Goal: Task Accomplishment & Management: Complete application form

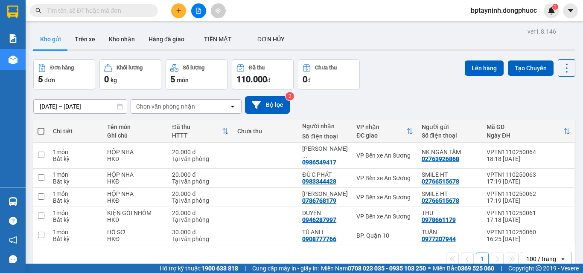
click at [120, 11] on input "text" at bounding box center [97, 10] width 101 height 9
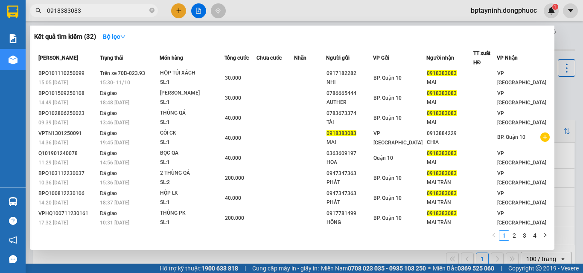
type input "0918383083"
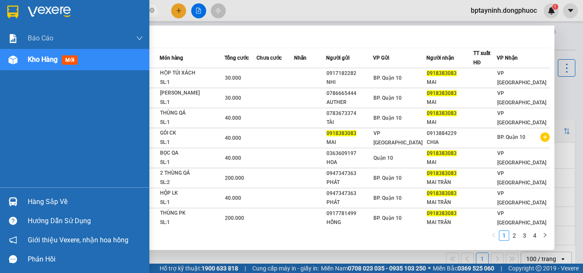
click at [22, 201] on div "Hàng sắp về" at bounding box center [74, 201] width 149 height 19
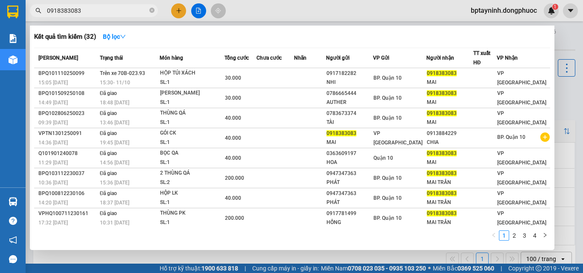
drag, startPoint x: 122, startPoint y: 7, endPoint x: 194, endPoint y: 21, distance: 73.8
click at [122, 8] on section "Kết quả tìm kiếm ( 32 ) Bộ lọc Mã ĐH Trạng thái Món hàng Tổng cước Chưa cước Nh…" at bounding box center [291, 136] width 583 height 273
click at [180, 12] on div at bounding box center [291, 136] width 583 height 273
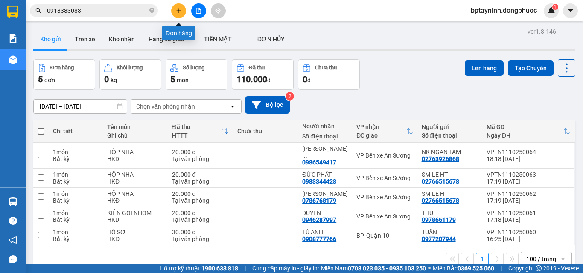
click at [177, 8] on icon "plus" at bounding box center [179, 11] width 6 height 6
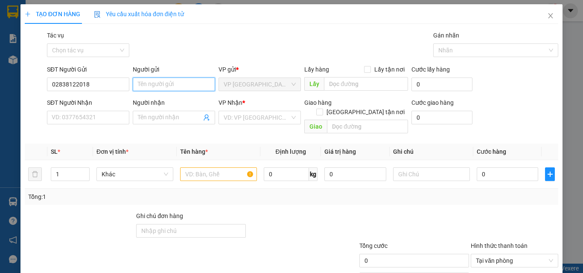
click at [169, 85] on input "Người gửi" at bounding box center [174, 85] width 82 height 14
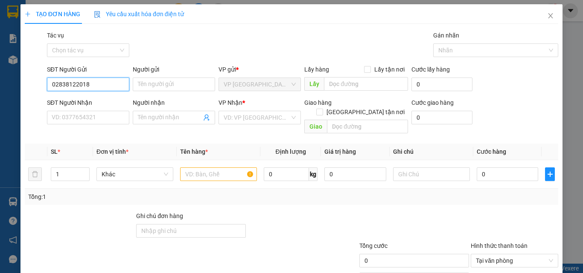
drag, startPoint x: 94, startPoint y: 88, endPoint x: 0, endPoint y: 52, distance: 101.0
click at [0, 52] on div "TẠO ĐƠN HÀNG Yêu cầu xuất hóa đơn điện tử Transit Pickup Surcharge Ids Transit …" at bounding box center [291, 136] width 583 height 273
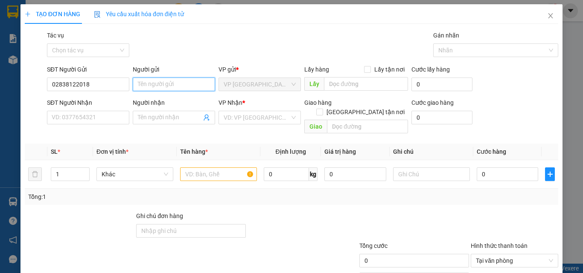
click at [177, 85] on input "Người gửi" at bounding box center [174, 85] width 82 height 14
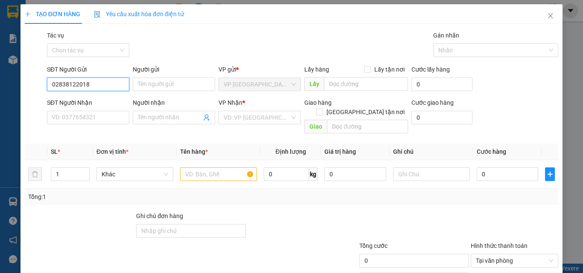
drag, startPoint x: 101, startPoint y: 87, endPoint x: 3, endPoint y: 73, distance: 99.7
click at [3, 73] on div "TẠO ĐƠN HÀNG Yêu cầu xuất hóa đơn điện tử Transit Pickup Surcharge Ids Transit …" at bounding box center [291, 136] width 583 height 273
click at [100, 97] on div "0971457557 - AN CƠ" at bounding box center [87, 101] width 71 height 9
type input "0971457557"
type input "AN CƠ"
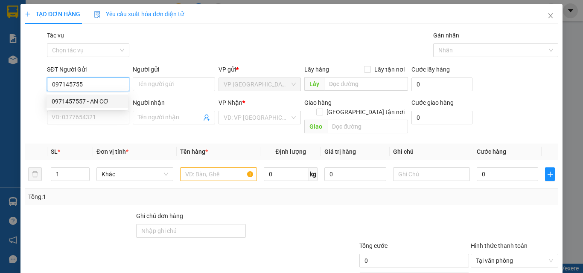
type input "0918708299"
type input "LAB ĐẮC"
type input "20.000"
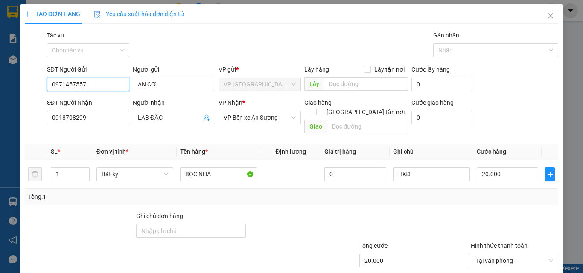
scroll to position [42, 0]
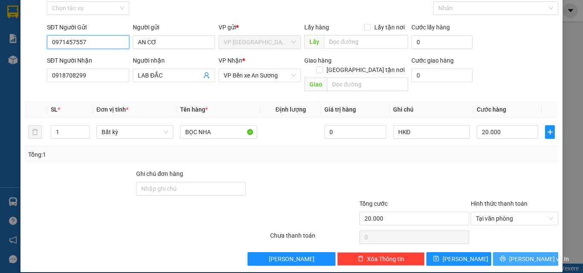
type input "0971457557"
click at [522, 255] on span "[PERSON_NAME] và In" at bounding box center [539, 259] width 60 height 9
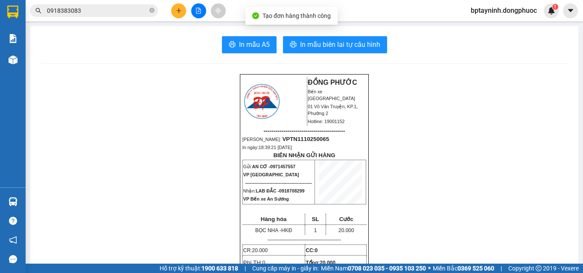
click at [340, 45] on span "In mẫu biên lai tự cấu hình" at bounding box center [340, 44] width 80 height 11
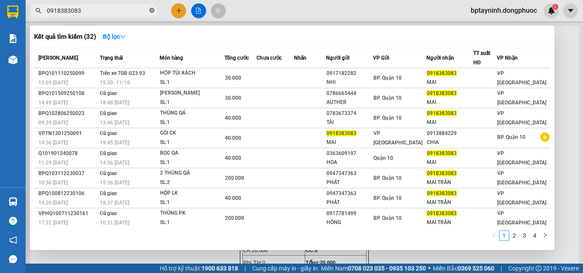
click at [154, 9] on icon "close-circle" at bounding box center [151, 10] width 5 height 5
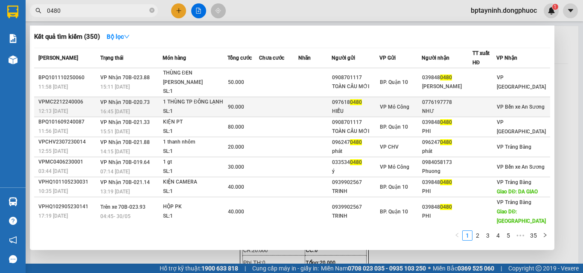
type input "0480"
click at [287, 97] on td at bounding box center [278, 107] width 39 height 20
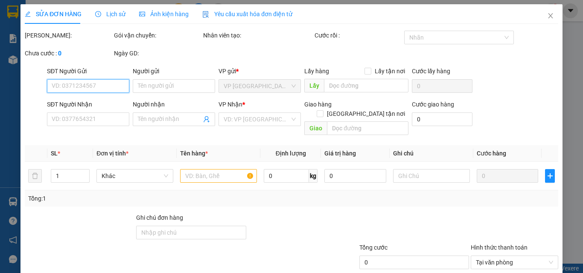
type input "0976180480"
type input "HIẾU"
type input "0776197778"
type input "NHƯ"
type input "90.000"
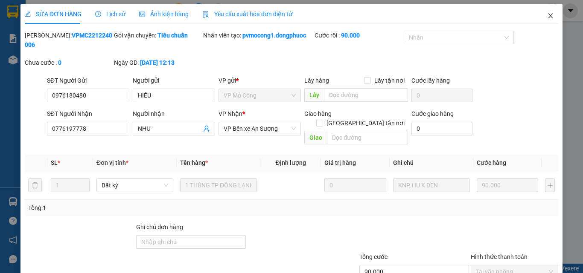
click at [548, 16] on icon "close" at bounding box center [550, 15] width 5 height 5
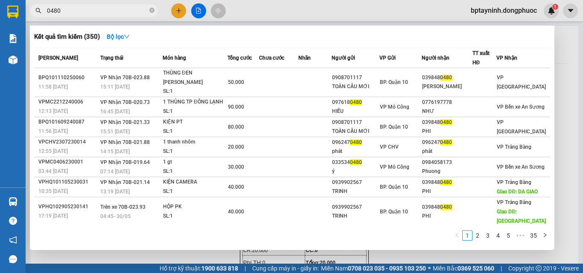
click at [121, 15] on input "0480" at bounding box center [97, 10] width 101 height 9
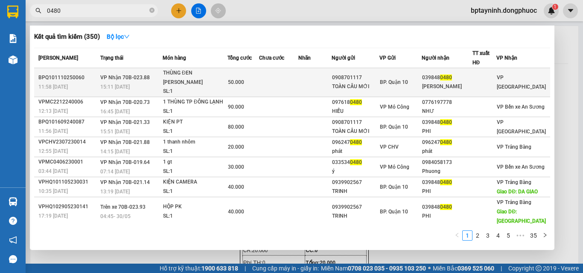
click at [158, 76] on td "VP Nhận 70B-023.88 15:11 [DATE]" at bounding box center [130, 82] width 64 height 29
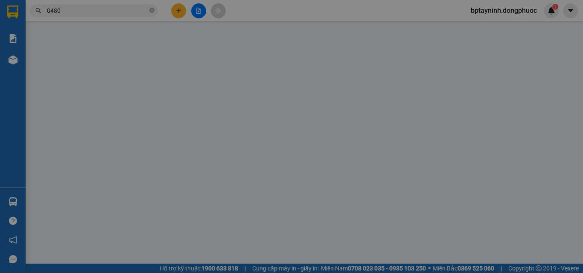
type input "0908701117"
type input "TOÀN CẦU MỚI"
type input "0398480480"
type input "[PERSON_NAME]"
type input "50.000"
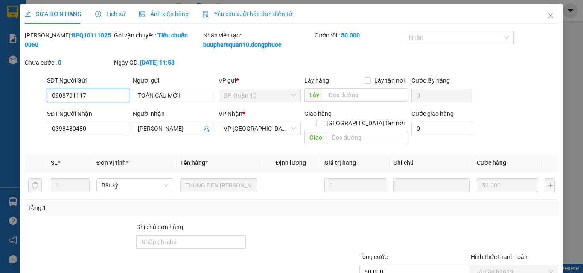
scroll to position [53, 0]
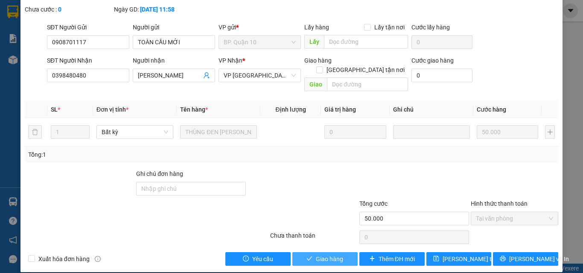
click at [317, 255] on span "Giao hàng" at bounding box center [329, 259] width 27 height 9
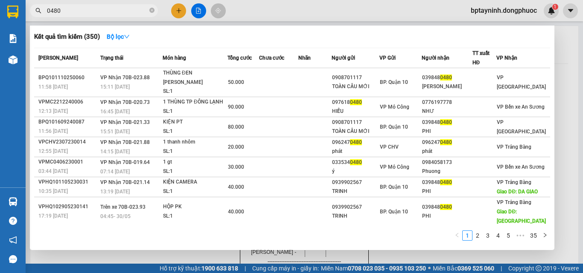
drag, startPoint x: 81, startPoint y: 14, endPoint x: 0, endPoint y: 11, distance: 81.1
click at [1, 11] on section "Kết quả tìm kiếm ( 350 ) Bộ lọc Mã ĐH Trạng thái Món hàng Tổng cước Chưa cước N…" at bounding box center [291, 136] width 583 height 273
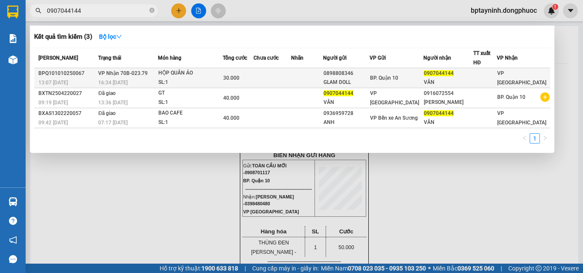
type input "0907044144"
click at [275, 72] on td at bounding box center [272, 78] width 38 height 20
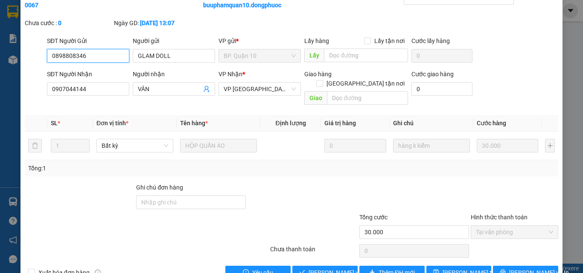
type input "0898808346"
type input "GLAM DOLL"
type input "0907044144"
type input "VÂN"
type input "30.000"
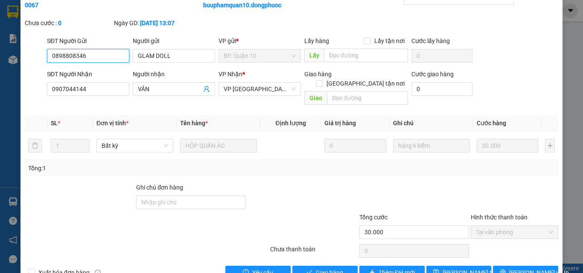
scroll to position [53, 0]
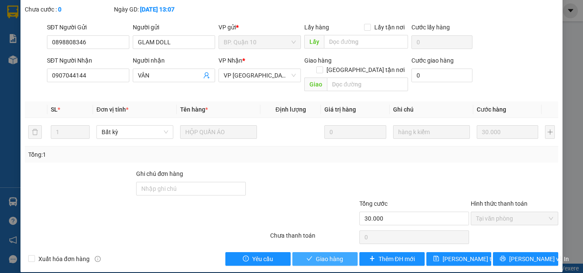
click at [325, 255] on span "Giao hàng" at bounding box center [329, 259] width 27 height 9
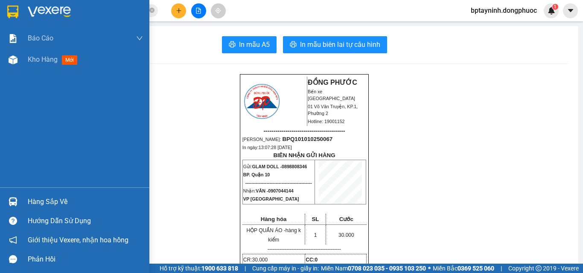
click at [32, 198] on div "Hàng sắp về" at bounding box center [85, 202] width 115 height 13
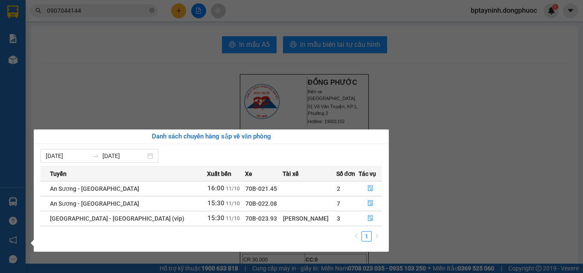
drag, startPoint x: 485, startPoint y: 117, endPoint x: 286, endPoint y: 105, distance: 199.2
click at [454, 111] on section "Kết quả tìm kiếm ( 3 ) Bộ lọc Mã ĐH Trạng thái Món hàng Tổng cước Chưa cước Nhã…" at bounding box center [291, 136] width 583 height 273
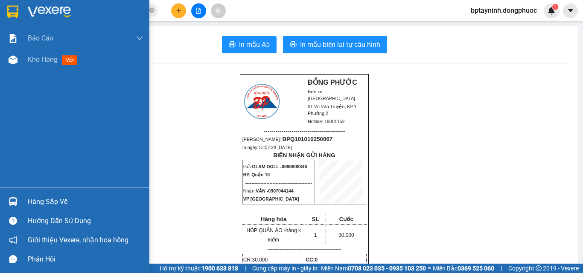
click at [50, 198] on div "Hàng sắp về" at bounding box center [85, 202] width 115 height 13
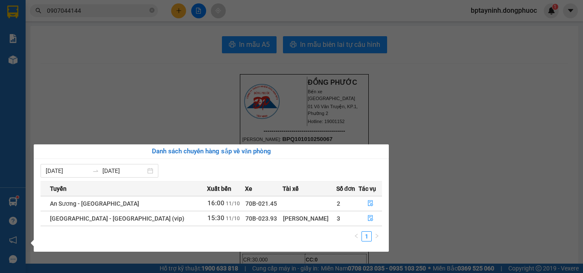
drag, startPoint x: 146, startPoint y: 52, endPoint x: 153, endPoint y: 46, distance: 9.7
click at [148, 50] on section "Kết quả tìm kiếm ( 3 ) Bộ lọc Mã ĐH Trạng thái Món hàng Tổng cước Chưa cước Nhã…" at bounding box center [291, 136] width 583 height 273
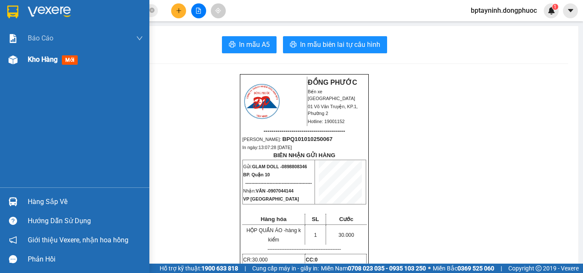
click at [43, 65] on div "Kho hàng mới" at bounding box center [85, 59] width 115 height 21
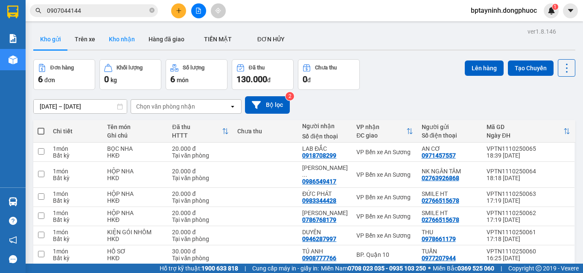
click at [113, 41] on button "Kho nhận" at bounding box center [122, 39] width 40 height 20
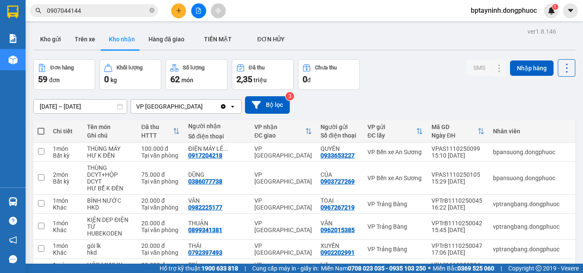
scroll to position [85, 0]
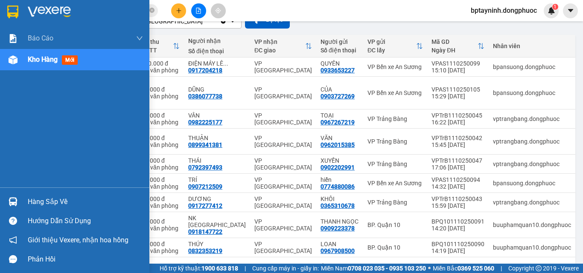
click at [47, 197] on div "Hàng sắp về" at bounding box center [85, 202] width 115 height 13
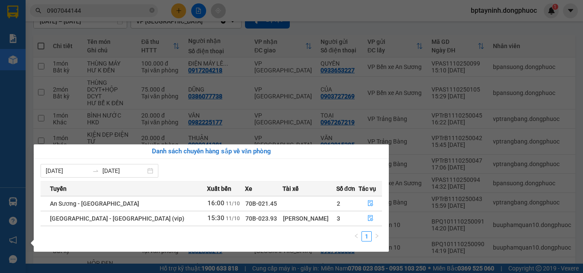
click at [67, 15] on section "Kết quả tìm kiếm ( 3 ) Bộ lọc Mã ĐH Trạng thái Món hàng Tổng cước Chưa cước Nhã…" at bounding box center [291, 136] width 583 height 273
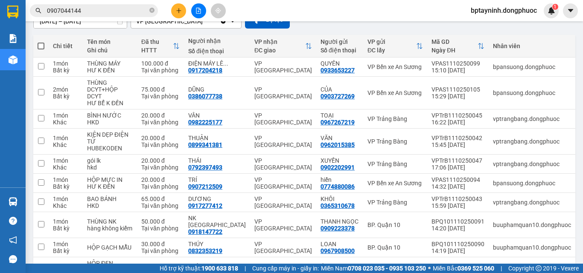
drag, startPoint x: 16, startPoint y: 3, endPoint x: 11, endPoint y: 2, distance: 5.3
click at [11, 2] on section "Kết quả tìm kiếm ( 3 ) Bộ lọc Mã ĐH Trạng thái Món hàng Tổng cước Chưa cước Nhã…" at bounding box center [291, 136] width 583 height 273
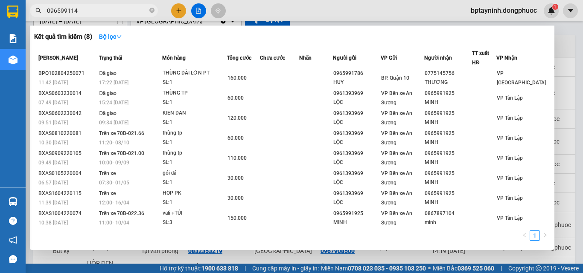
type input "0965991141"
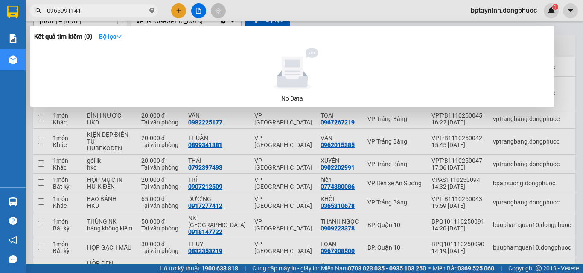
click at [151, 9] on icon "close-circle" at bounding box center [151, 10] width 5 height 5
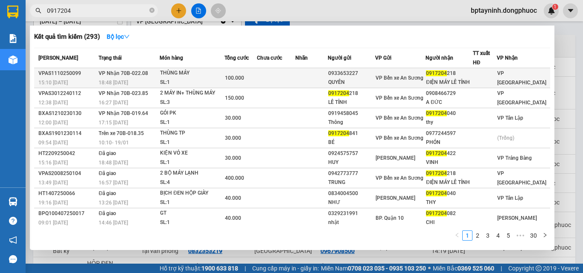
type input "0917204"
click at [295, 73] on td at bounding box center [276, 78] width 38 height 20
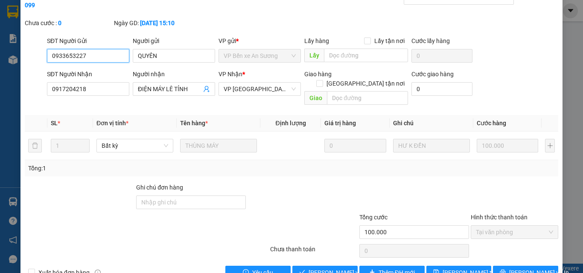
type input "0933653227"
type input "QUYÊN"
type input "0917204218"
type input "ĐIỆN MÁY LÊ TỈNH"
type input "100.000"
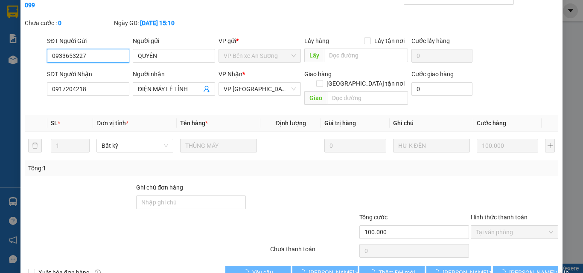
scroll to position [44, 0]
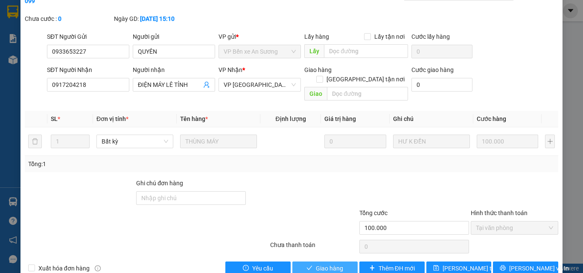
drag, startPoint x: 312, startPoint y: 254, endPoint x: 303, endPoint y: 227, distance: 28.5
click at [313, 262] on button "Giao hàng" at bounding box center [324, 269] width 65 height 14
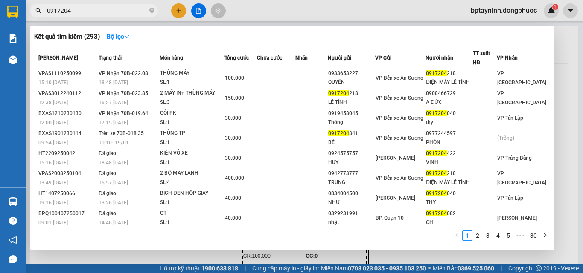
drag, startPoint x: 87, startPoint y: 13, endPoint x: 49, endPoint y: 9, distance: 37.7
click at [49, 9] on input "0917204" at bounding box center [97, 10] width 101 height 9
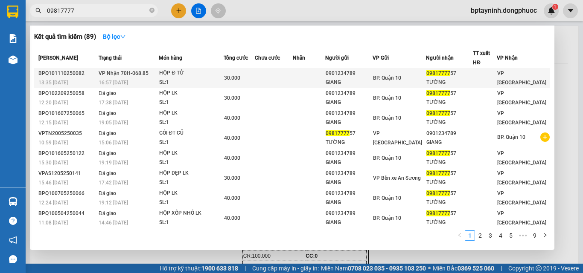
type input "09817777"
click at [254, 78] on div "30.000" at bounding box center [239, 77] width 30 height 9
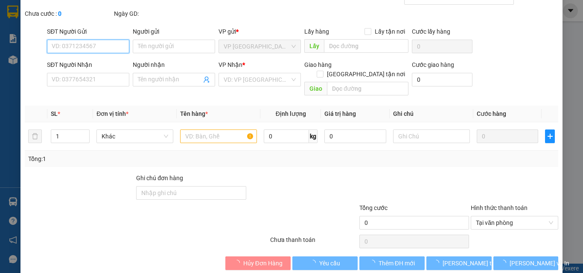
type input "0901234789"
type input "GIANG"
type input "0981777757"
type input "TƯỜNG"
type input "30.000"
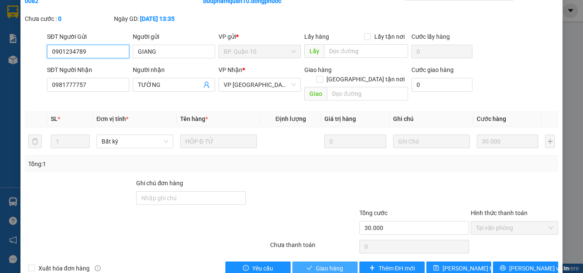
scroll to position [53, 0]
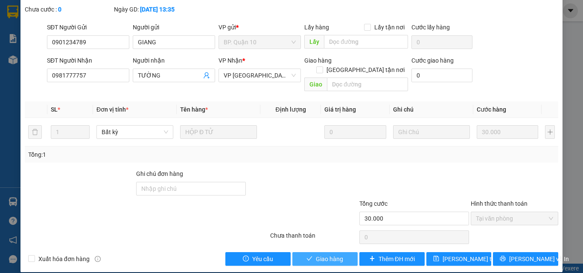
click at [316, 255] on span "Giao hàng" at bounding box center [329, 259] width 27 height 9
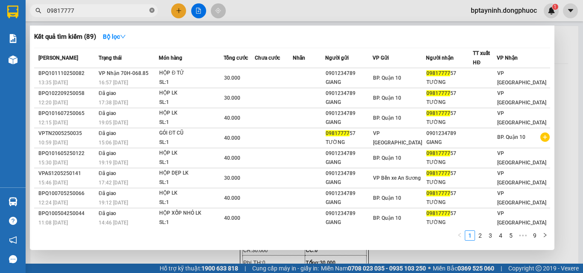
click at [151, 11] on icon "close-circle" at bounding box center [151, 10] width 5 height 5
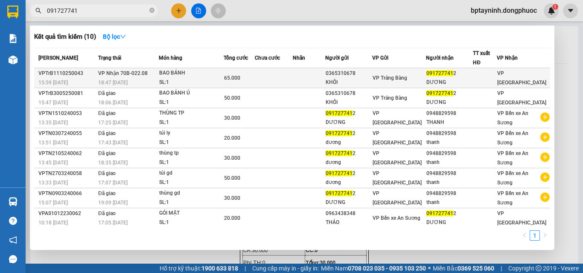
type input "091727741"
click at [223, 78] on div "SL: 1" at bounding box center [191, 82] width 64 height 9
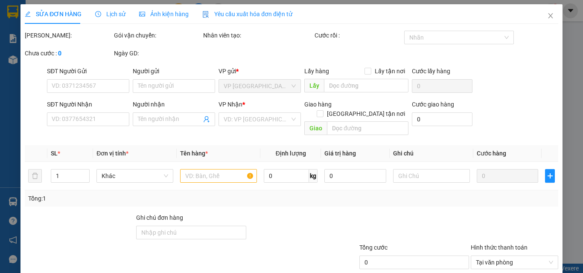
type input "0365310678"
type input "KHÔI"
type input "0917277412"
type input "DƯƠNG"
type input "65.000"
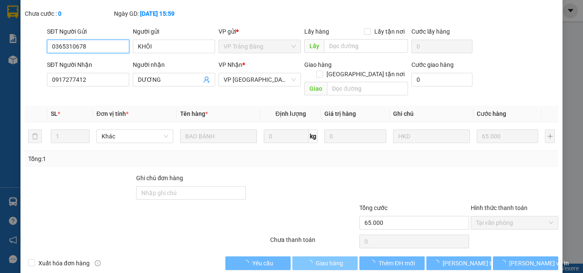
scroll to position [53, 0]
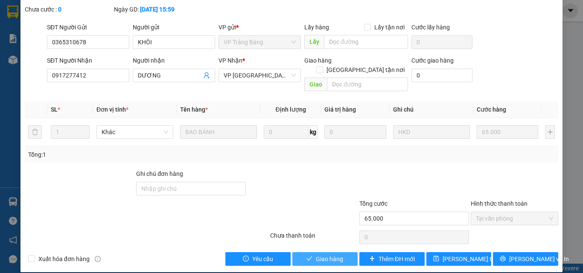
click at [311, 253] on button "Giao hàng" at bounding box center [324, 260] width 65 height 14
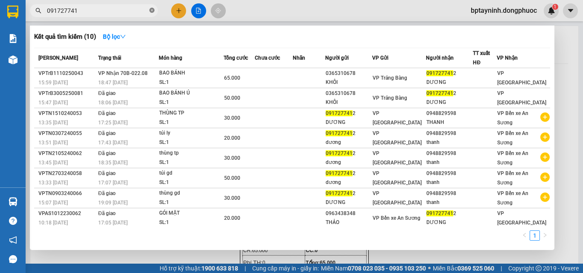
click at [151, 10] on icon "close-circle" at bounding box center [151, 10] width 5 height 5
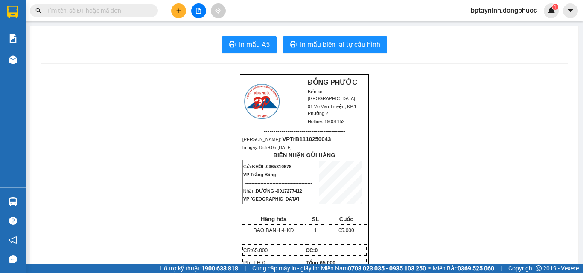
click at [128, 13] on input "text" at bounding box center [97, 10] width 101 height 9
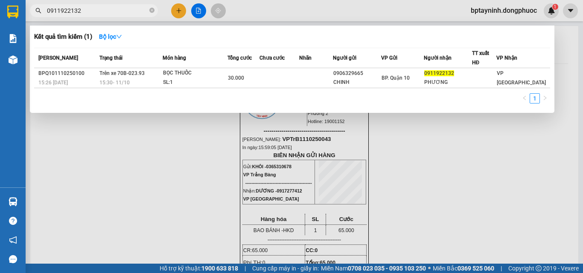
type input "0911922132"
click at [152, 11] on icon "close-circle" at bounding box center [151, 10] width 5 height 5
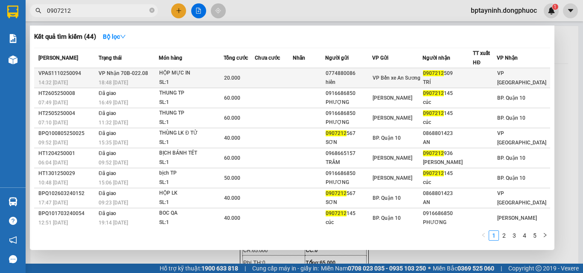
type input "0907212"
click at [384, 77] on div "VP Bến xe An Sương" at bounding box center [396, 77] width 49 height 9
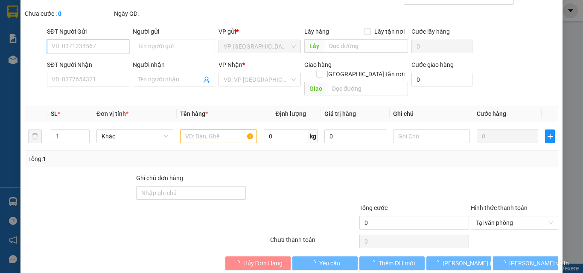
type input "0774880086"
type input "hiển"
type input "0907212509"
type input "TRÍ"
type input "20.000"
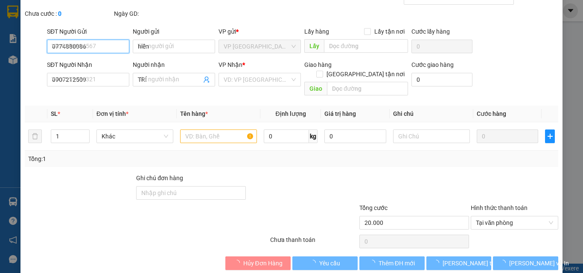
scroll to position [44, 0]
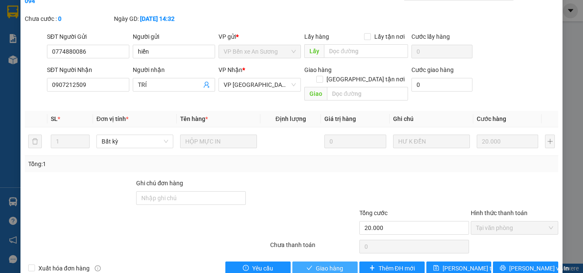
drag, startPoint x: 318, startPoint y: 251, endPoint x: 309, endPoint y: 248, distance: 10.0
click at [318, 264] on span "Giao hàng" at bounding box center [329, 268] width 27 height 9
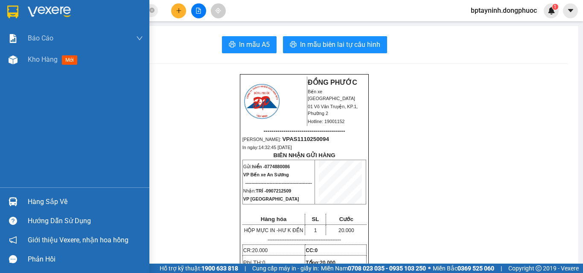
click at [33, 202] on div "Hàng sắp về" at bounding box center [85, 202] width 115 height 13
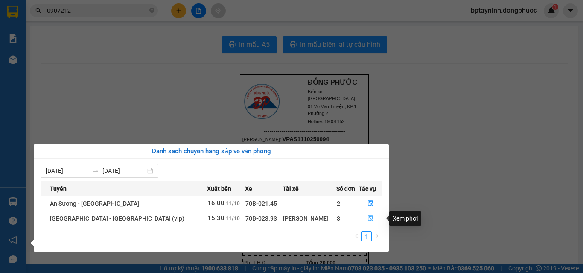
click at [374, 218] on button "button" at bounding box center [370, 219] width 23 height 14
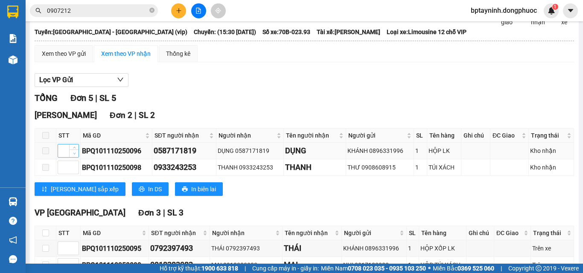
scroll to position [85, 0]
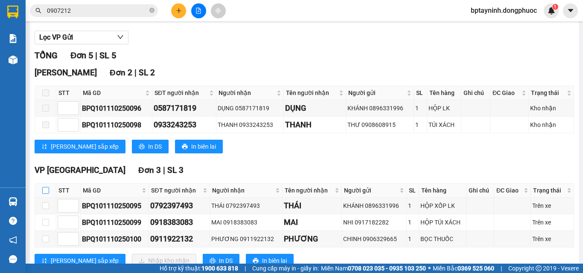
click at [42, 194] on input "checkbox" at bounding box center [45, 190] width 7 height 7
checkbox input "true"
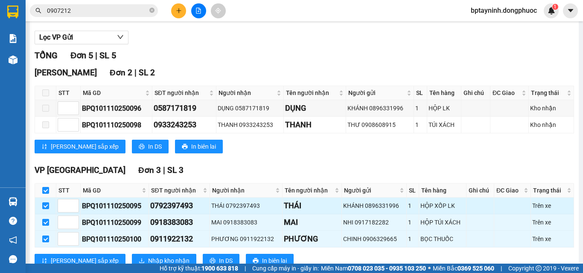
scroll to position [120, 0]
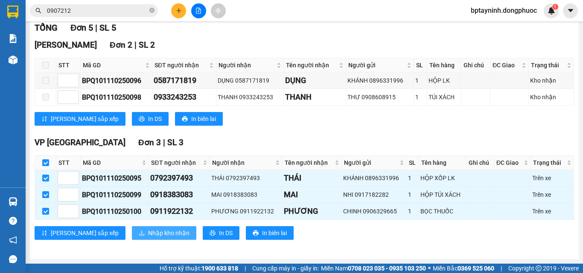
click at [148, 233] on span "Nhập kho nhận" at bounding box center [168, 233] width 41 height 9
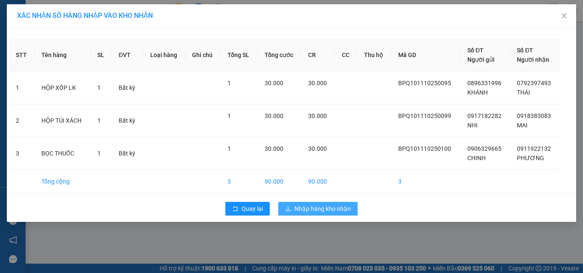
click at [314, 206] on span "Nhập hàng kho nhận" at bounding box center [322, 208] width 56 height 9
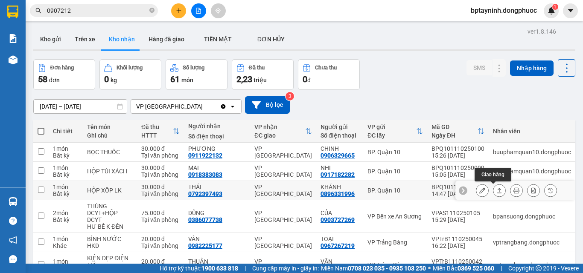
click at [493, 192] on button at bounding box center [499, 190] width 12 height 15
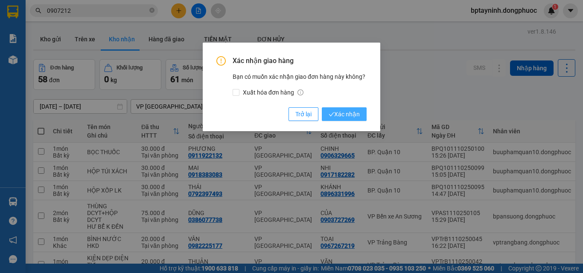
click at [333, 116] on icon "check" at bounding box center [332, 115] width 6 height 6
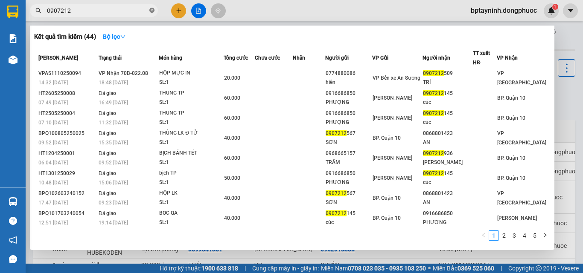
click at [154, 9] on icon "close-circle" at bounding box center [151, 10] width 5 height 5
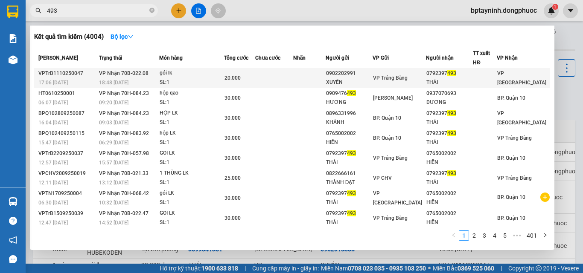
type input "493"
click at [255, 81] on div "20.000" at bounding box center [239, 77] width 30 height 9
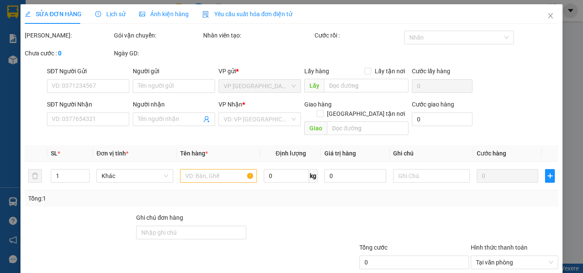
type input "0902202991"
type input "XUYẾN"
type input "0792397493"
type input "THÁI"
type input "20.000"
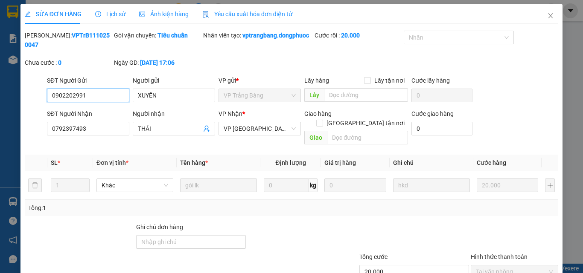
scroll to position [53, 0]
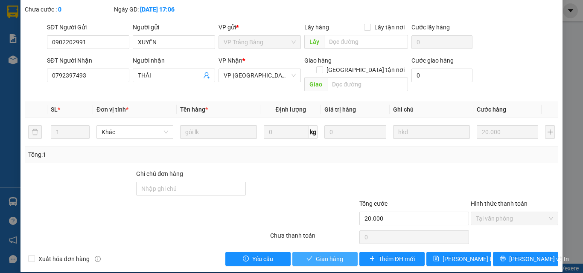
click at [328, 255] on span "Giao hàng" at bounding box center [329, 259] width 27 height 9
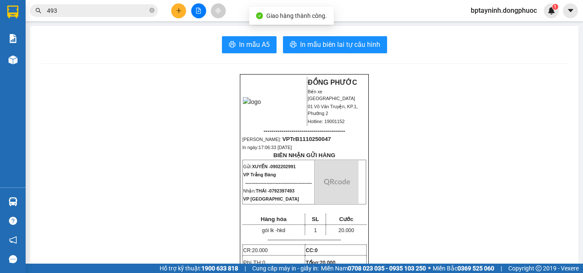
drag, startPoint x: 452, startPoint y: 111, endPoint x: 435, endPoint y: 130, distance: 24.8
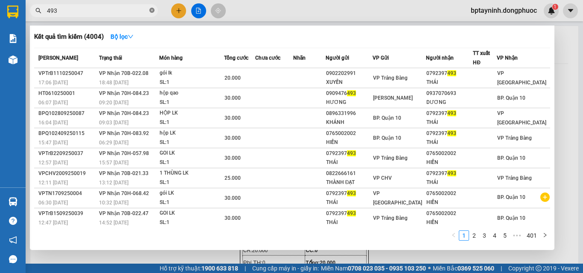
drag, startPoint x: 435, startPoint y: 130, endPoint x: 153, endPoint y: 12, distance: 305.6
click at [153, 12] on icon "close-circle" at bounding box center [151, 10] width 5 height 5
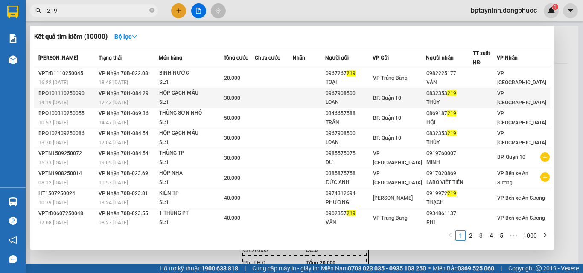
type input "219"
click at [448, 100] on div "THÚY" at bounding box center [449, 102] width 46 height 9
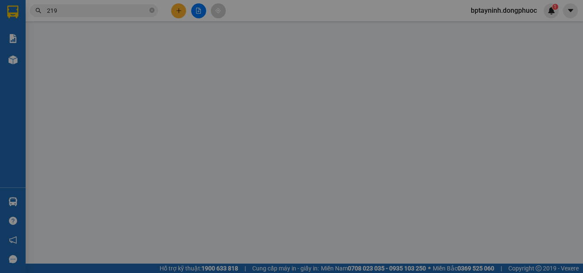
type input "0967908500"
type input "LOAN"
type input "0832353219"
type input "THÚY"
type input "30.000"
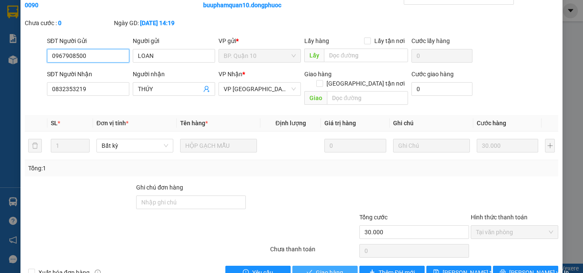
scroll to position [53, 0]
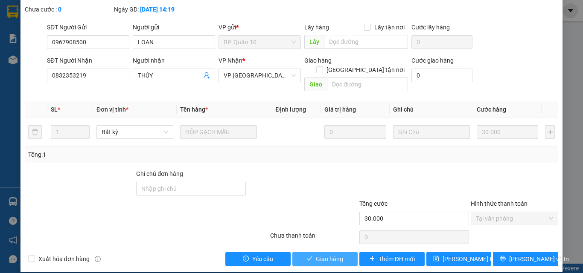
click at [334, 253] on button "Giao hàng" at bounding box center [324, 260] width 65 height 14
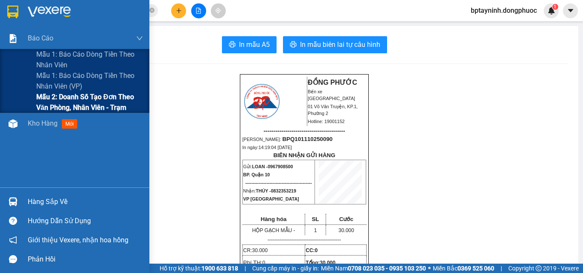
click at [75, 98] on span "Mẫu 2: Doanh số tạo đơn theo Văn phòng, nhân viên - Trạm" at bounding box center [89, 102] width 107 height 21
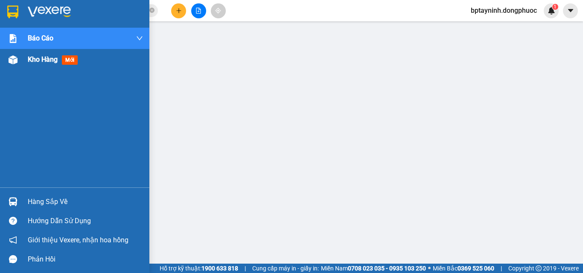
click at [64, 61] on span "mới" at bounding box center [70, 59] width 16 height 9
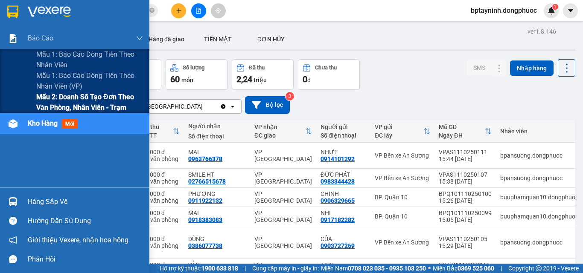
click at [66, 96] on span "Mẫu 2: Doanh số tạo đơn theo Văn phòng, nhân viên - Trạm" at bounding box center [89, 102] width 107 height 21
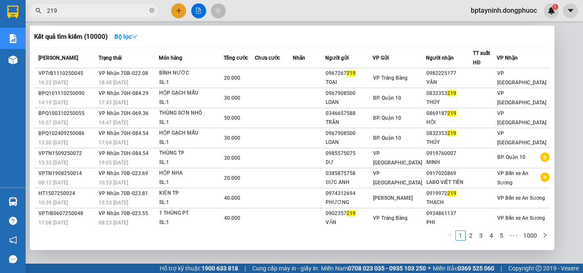
drag, startPoint x: 82, startPoint y: 12, endPoint x: 0, endPoint y: -3, distance: 83.3
click at [0, 0] on html "Kết quả tìm kiếm ( 10000 ) Bộ lọc Mã ĐH Trạng thái Món hàng Tổng cước Chưa cước…" at bounding box center [291, 136] width 583 height 273
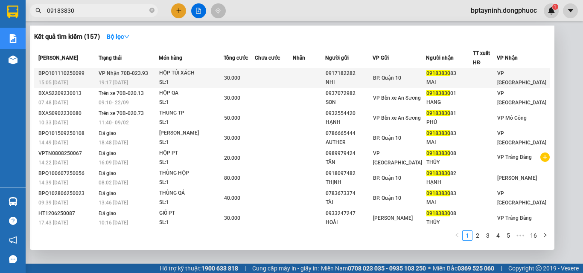
type input "09183830"
click at [281, 81] on td at bounding box center [274, 78] width 38 height 20
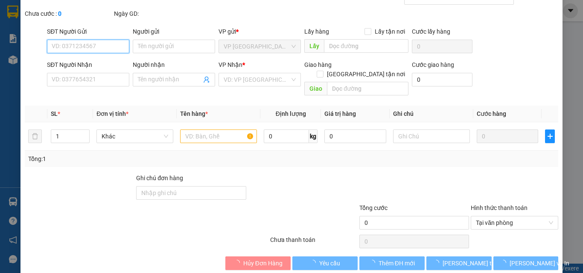
type input "0917182282"
type input "NHI"
type input "0918383083"
type input "MAI"
type input "30.000"
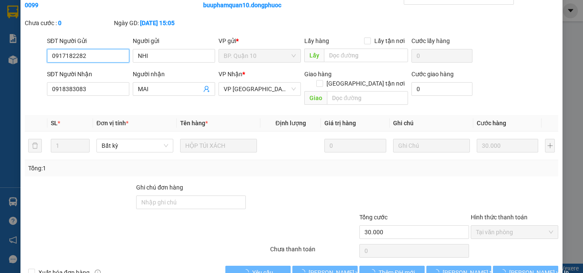
scroll to position [44, 0]
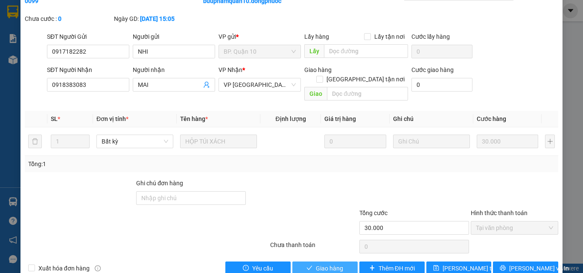
click at [322, 264] on span "Giao hàng" at bounding box center [329, 268] width 27 height 9
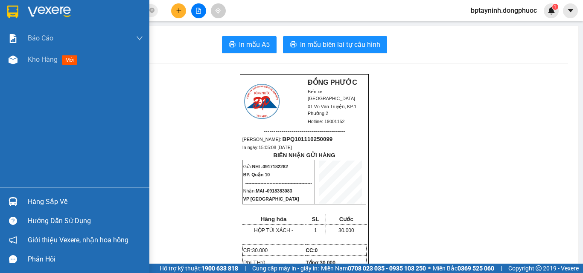
drag, startPoint x: 56, startPoint y: 202, endPoint x: 63, endPoint y: 200, distance: 6.9
click at [57, 202] on div "Hàng sắp về" at bounding box center [85, 202] width 115 height 13
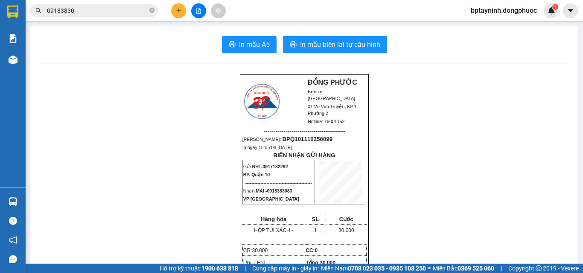
drag, startPoint x: 192, startPoint y: 136, endPoint x: 151, endPoint y: 200, distance: 76.2
click at [192, 143] on section "Kết quả tìm kiếm ( 157 ) Bộ lọc Mã ĐH Trạng thái Món hàng Tổng cước Chưa cước N…" at bounding box center [291, 136] width 583 height 273
click at [152, 9] on icon "close-circle" at bounding box center [151, 10] width 5 height 5
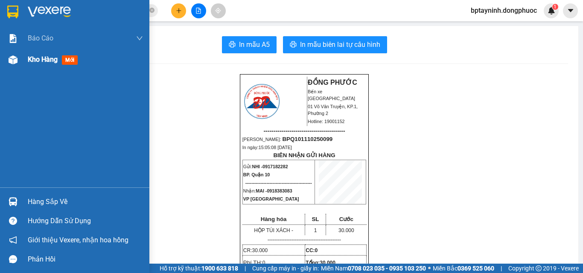
click at [73, 65] on div "Kho hàng mới" at bounding box center [85, 59] width 115 height 21
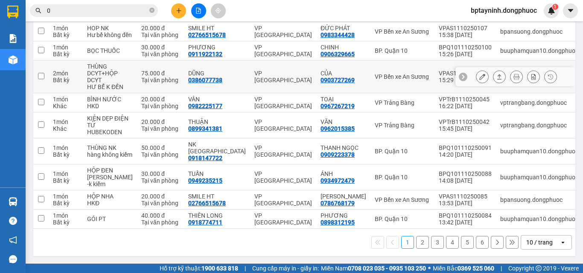
scroll to position [118, 0]
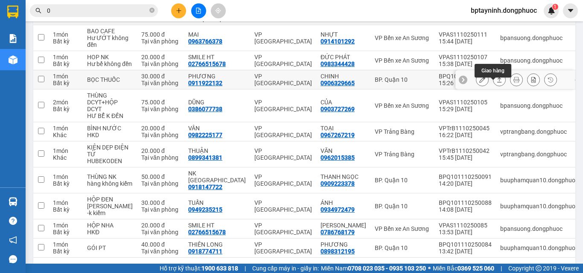
click at [496, 83] on icon at bounding box center [499, 80] width 6 height 6
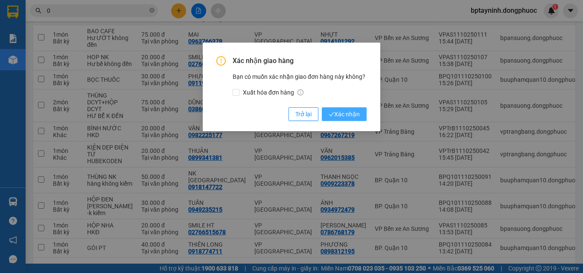
click at [349, 117] on span "Xác nhận" at bounding box center [344, 114] width 31 height 9
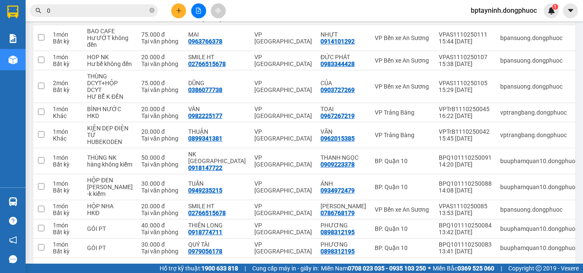
click at [154, 10] on span "0" at bounding box center [94, 10] width 128 height 13
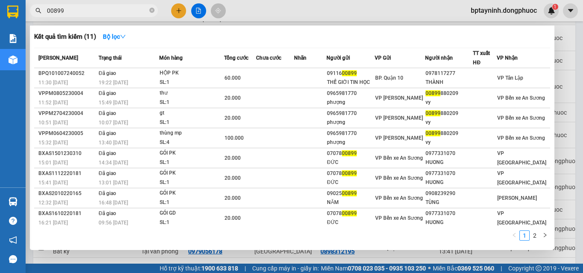
click at [51, 10] on input "00899" at bounding box center [97, 10] width 101 height 9
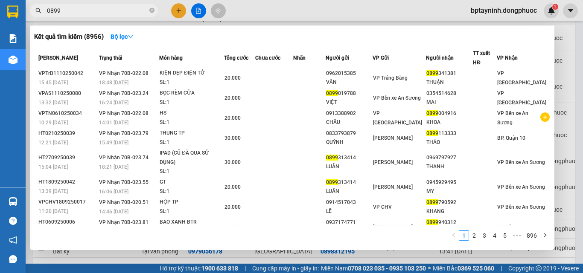
click at [72, 13] on input "0899" at bounding box center [97, 10] width 101 height 9
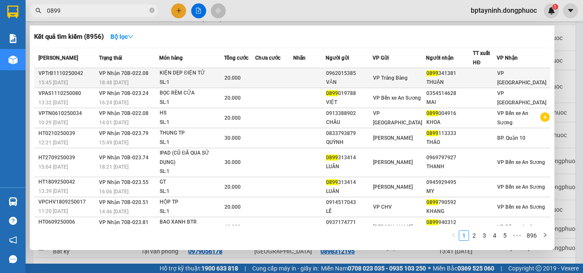
type input "0899"
click at [293, 83] on td at bounding box center [274, 78] width 38 height 20
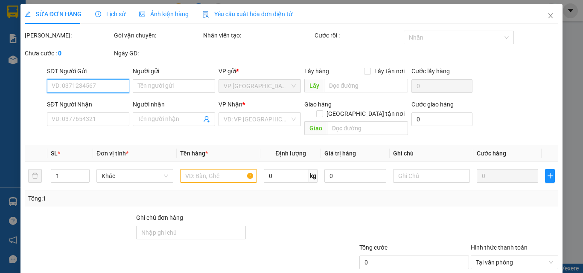
type input "0962015385"
type input "VĂN"
type input "0899341381"
type input "THUẬN"
type input "20.000"
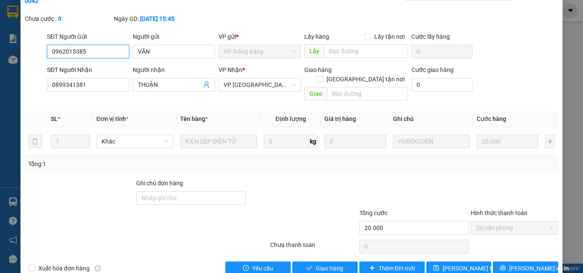
scroll to position [53, 0]
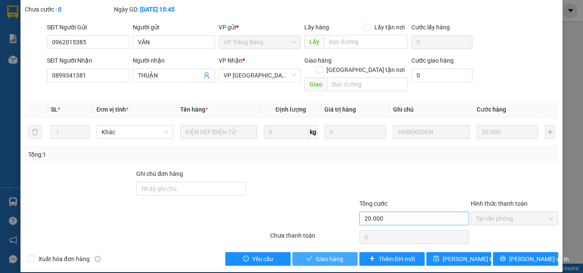
drag, startPoint x: 333, startPoint y: 246, endPoint x: 439, endPoint y: 204, distance: 113.7
click at [333, 255] on span "Giao hàng" at bounding box center [329, 259] width 27 height 9
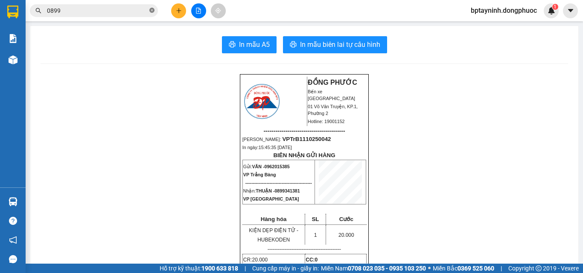
click at [151, 12] on icon "close-circle" at bounding box center [151, 10] width 5 height 5
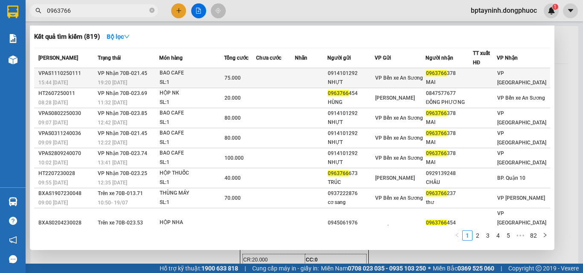
type input "0963766"
click at [193, 76] on div "BAO CAFE" at bounding box center [192, 73] width 64 height 9
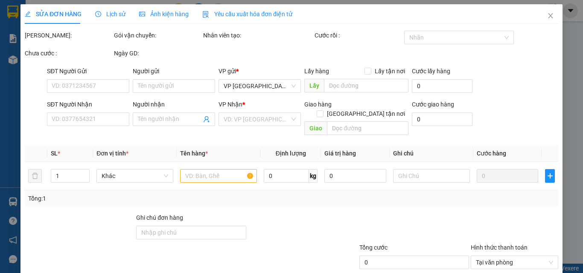
scroll to position [40, 0]
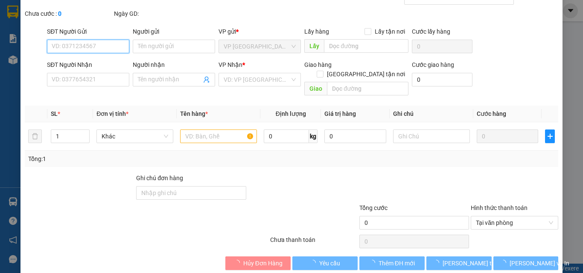
type input "0914101292"
type input "NHỰT"
type input "0963766378"
type input "MAI"
type input "75.000"
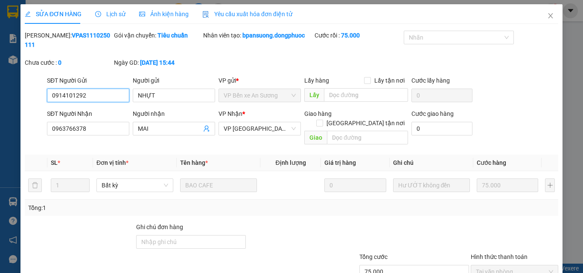
scroll to position [44, 0]
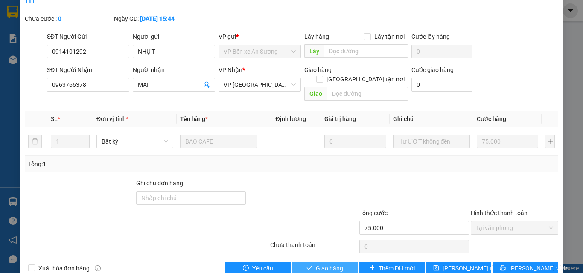
click at [316, 264] on span "Giao hàng" at bounding box center [329, 268] width 27 height 9
